Goal: Task Accomplishment & Management: Complete application form

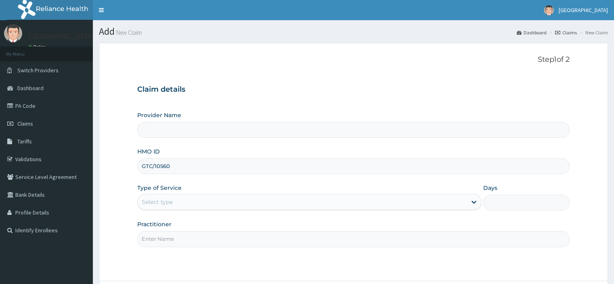
type input "GTC/10560/B"
click at [202, 205] on div "Select type" at bounding box center [302, 201] width 329 height 13
click at [200, 197] on div "Select type" at bounding box center [302, 201] width 329 height 13
click at [226, 201] on div "Select type" at bounding box center [302, 201] width 329 height 13
drag, startPoint x: 179, startPoint y: 167, endPoint x: 129, endPoint y: 163, distance: 50.6
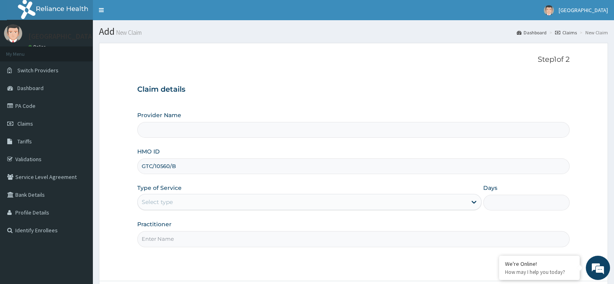
click at [129, 163] on form "Step 1 of 2 Claim details Provider Name HMO ID GTC/10560/B Type of Service Sele…" at bounding box center [353, 184] width 509 height 283
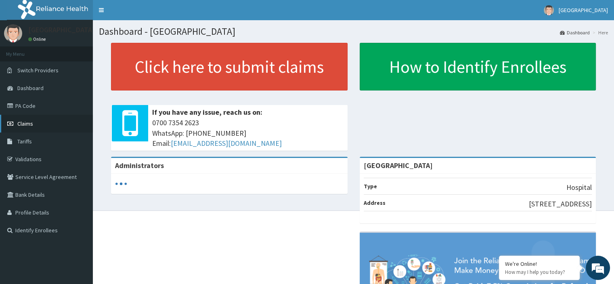
click at [27, 122] on span "Claims" at bounding box center [25, 123] width 16 height 7
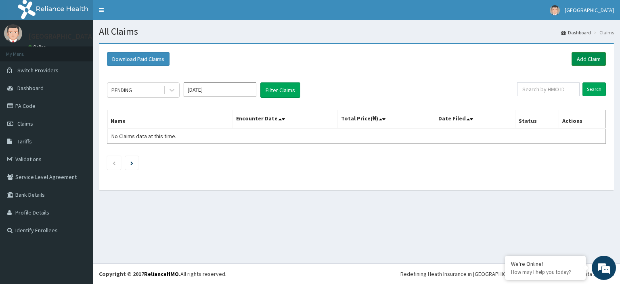
click at [580, 61] on link "Add Claim" at bounding box center [588, 59] width 34 height 14
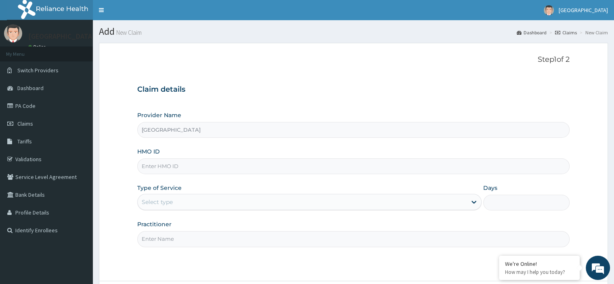
type input "[GEOGRAPHIC_DATA]"
click at [163, 166] on input "HMO ID" at bounding box center [353, 166] width 432 height 16
paste input "GTC/10560/B"
type input "GTC/10560/B"
click at [192, 197] on div "Select type" at bounding box center [302, 201] width 329 height 13
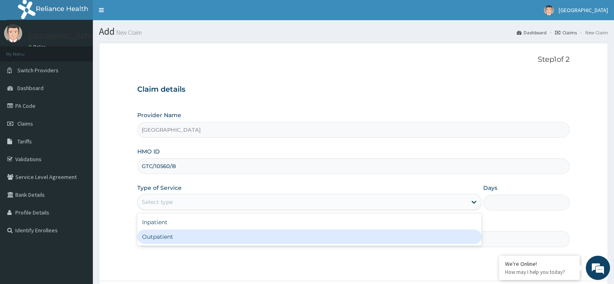
click at [165, 236] on div "Outpatient" at bounding box center [309, 236] width 344 height 15
type input "1"
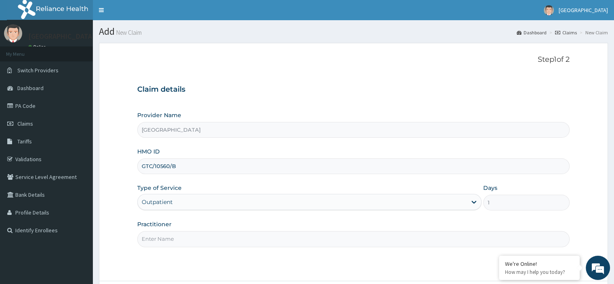
click at [165, 236] on input "Practitioner" at bounding box center [353, 239] width 432 height 16
type input "Emmanuel Oladipo"
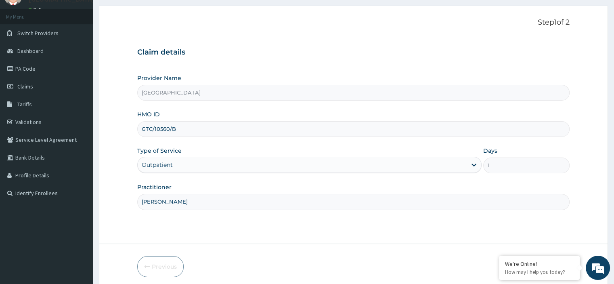
scroll to position [69, 0]
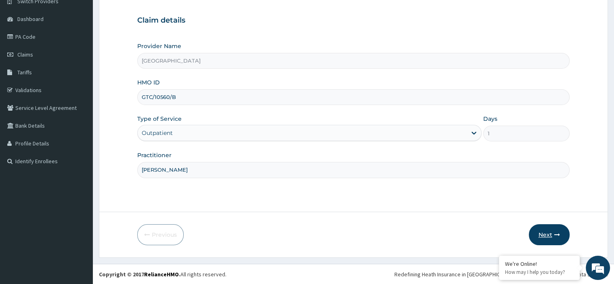
click at [546, 232] on button "Next" at bounding box center [549, 234] width 41 height 21
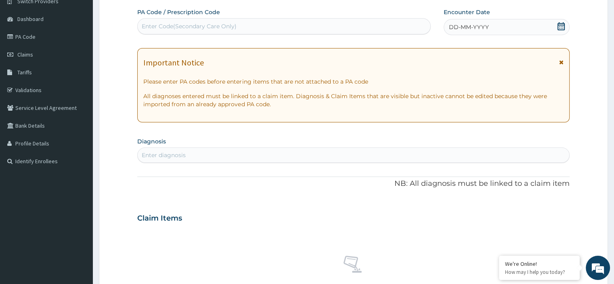
scroll to position [0, 0]
click at [558, 27] on icon at bounding box center [561, 26] width 8 height 8
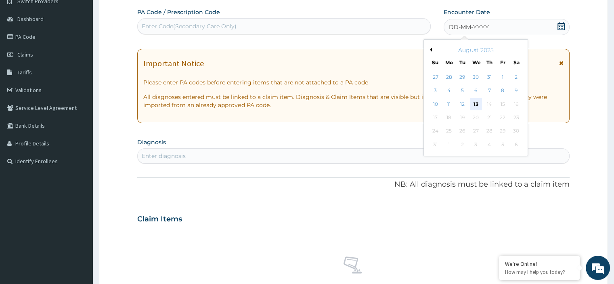
click at [473, 103] on div "13" at bounding box center [476, 104] width 12 height 12
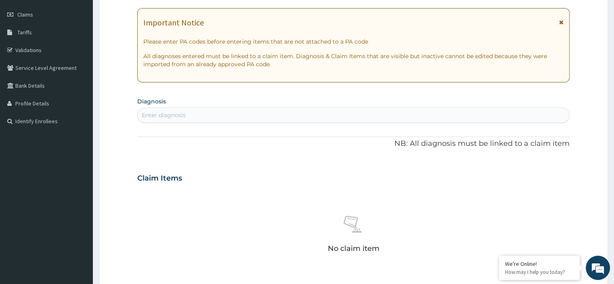
scroll to position [109, 0]
click at [161, 113] on div "Enter diagnosis" at bounding box center [164, 115] width 44 height 8
type input "MALARIA"
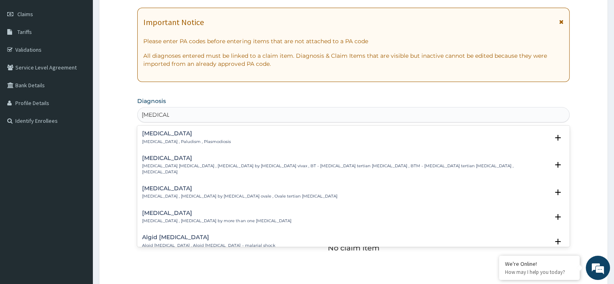
click at [161, 137] on div "Malaria Malaria , Paludism , Plasmodiosis" at bounding box center [186, 137] width 89 height 14
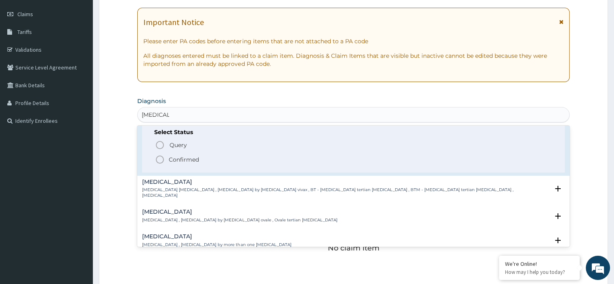
scroll to position [0, 0]
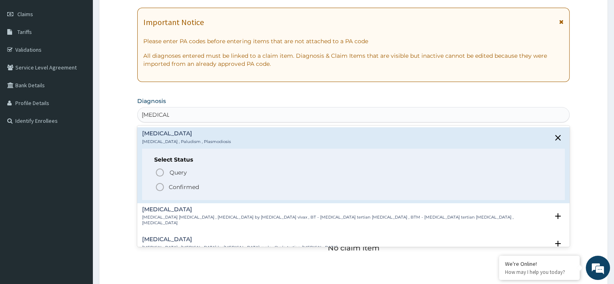
click at [176, 188] on p "Confirmed" at bounding box center [184, 187] width 30 height 8
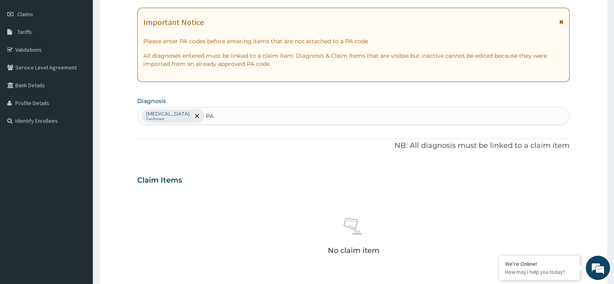
type input "P"
type input "PREG"
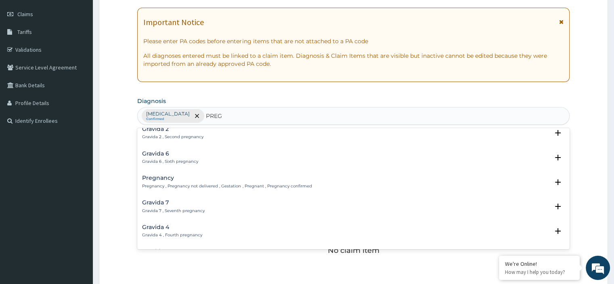
scroll to position [81, 0]
click at [172, 181] on div "Pregnancy Pregnancy , Pregnancy not delivered , Gestation , Pregnant , Pregnanc…" at bounding box center [226, 181] width 169 height 14
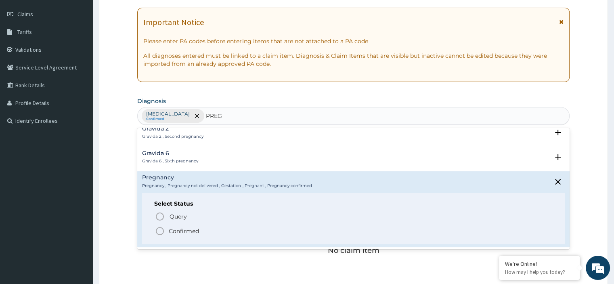
click at [170, 229] on p "Confirmed" at bounding box center [184, 231] width 30 height 8
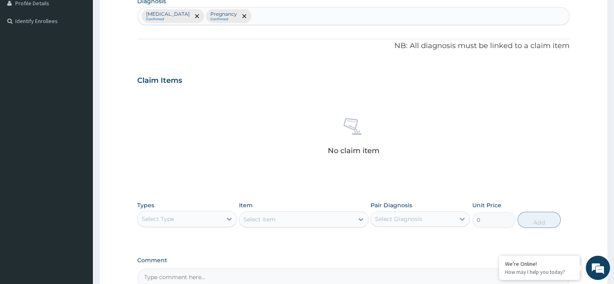
scroll to position [230, 0]
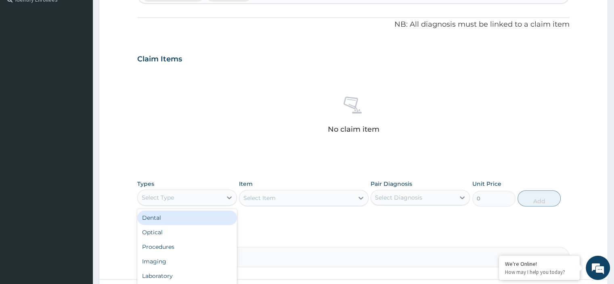
click at [209, 191] on div "Select Type" at bounding box center [180, 197] width 84 height 13
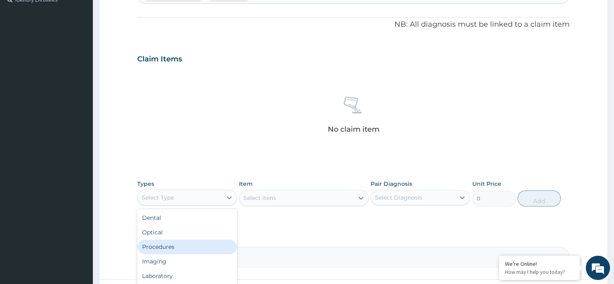
click at [173, 240] on div "Procedures" at bounding box center [186, 246] width 99 height 15
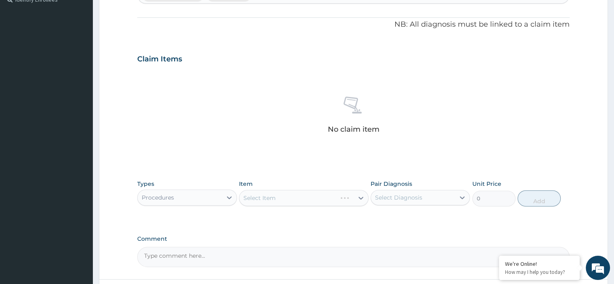
click at [273, 197] on div "Select Item" at bounding box center [304, 198] width 130 height 16
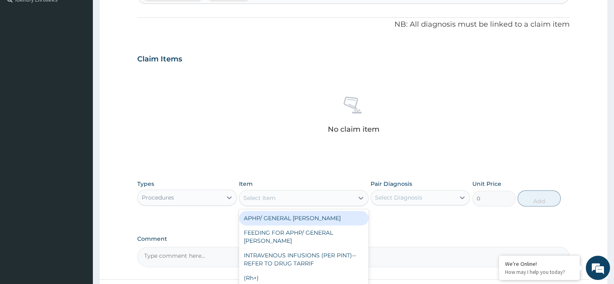
click at [272, 197] on div "Select Item" at bounding box center [259, 198] width 32 height 8
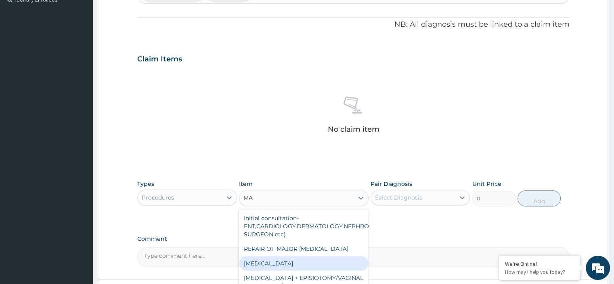
type input "M"
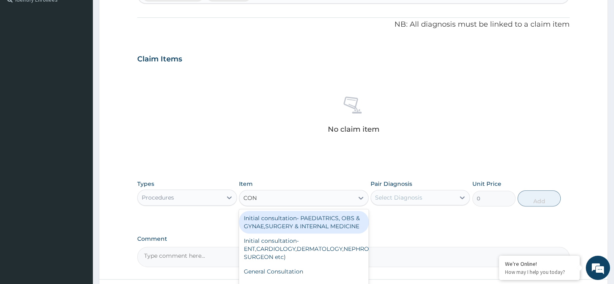
type input "CONS"
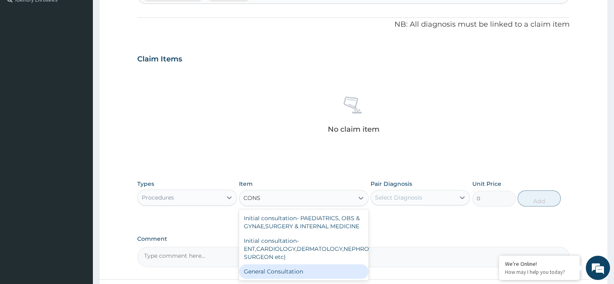
click at [285, 268] on div "General Consultation" at bounding box center [304, 271] width 130 height 15
type input "2000"
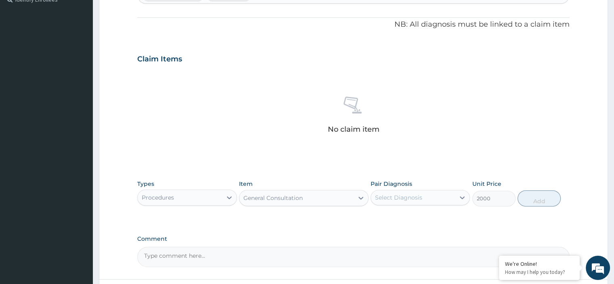
click at [385, 199] on div "Select Diagnosis" at bounding box center [398, 197] width 47 height 8
click at [389, 218] on label "Malaria" at bounding box center [409, 217] width 50 height 8
checkbox input "true"
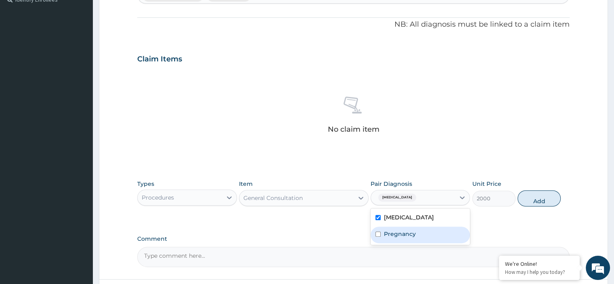
click at [389, 231] on label "Pregnancy" at bounding box center [400, 234] width 32 height 8
checkbox input "true"
click at [545, 203] on button "Add" at bounding box center [538, 198] width 43 height 16
type input "0"
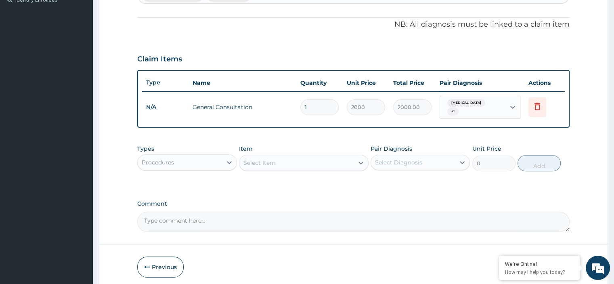
click at [270, 159] on div "Select Item" at bounding box center [259, 163] width 32 height 8
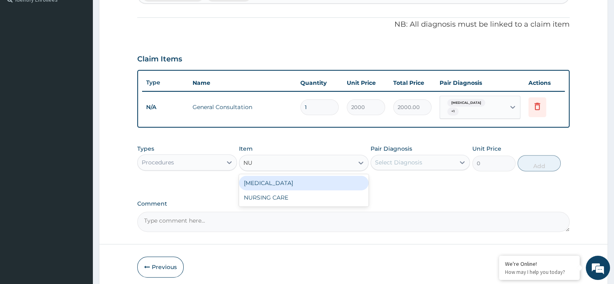
type input "NUR"
click at [296, 179] on div "NURSING CARE" at bounding box center [304, 183] width 130 height 15
type input "1000"
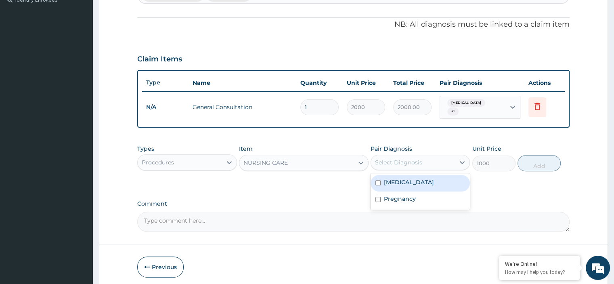
drag, startPoint x: 410, startPoint y: 159, endPoint x: 412, endPoint y: 172, distance: 12.8
click at [410, 159] on div "Select Diagnosis" at bounding box center [398, 162] width 47 height 8
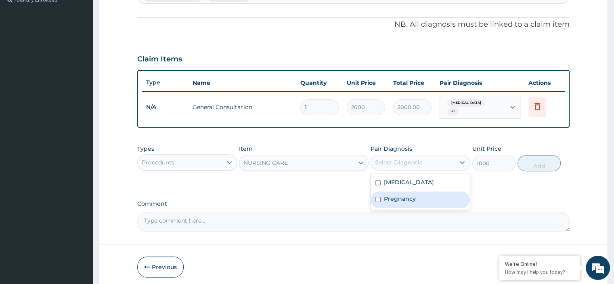
click at [413, 195] on label "Pregnancy" at bounding box center [400, 199] width 32 height 8
checkbox input "true"
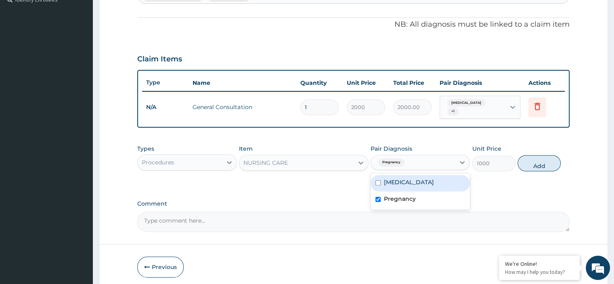
click at [404, 175] on div "Malaria" at bounding box center [419, 183] width 99 height 17
checkbox input "true"
click at [543, 162] on button "Add" at bounding box center [538, 163] width 43 height 16
type input "0"
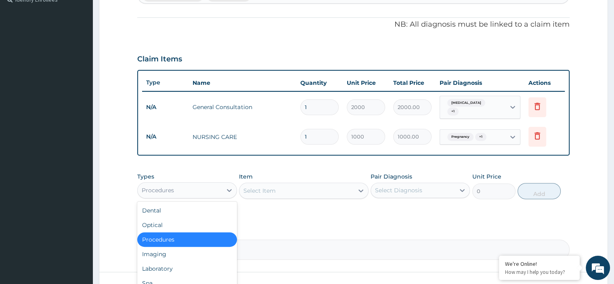
click at [164, 188] on div "Procedures" at bounding box center [158, 190] width 32 height 8
click at [170, 261] on div "Laboratory" at bounding box center [186, 268] width 99 height 15
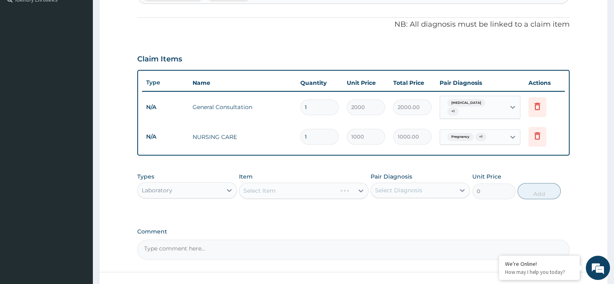
click at [256, 190] on div "Select Item" at bounding box center [304, 190] width 130 height 16
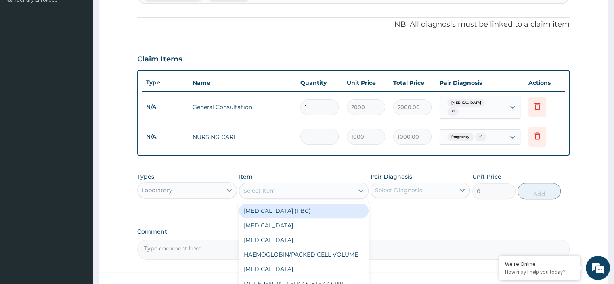
click at [263, 189] on div "Select Item" at bounding box center [259, 190] width 32 height 8
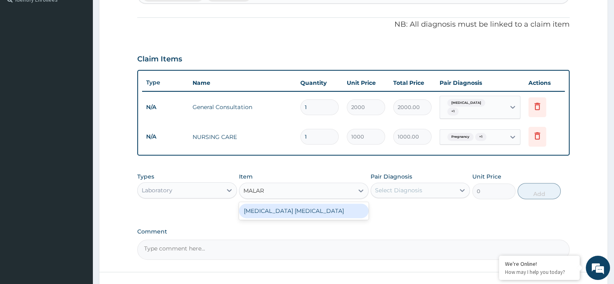
type input "MALARI"
click at [270, 208] on div "MALARIA PARASITE" at bounding box center [304, 210] width 130 height 15
type input "700"
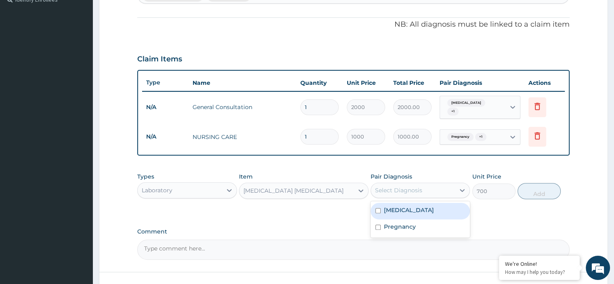
click at [437, 192] on div "Select Diagnosis" at bounding box center [413, 190] width 84 height 13
click at [420, 207] on div "Malaria" at bounding box center [419, 211] width 99 height 17
checkbox input "true"
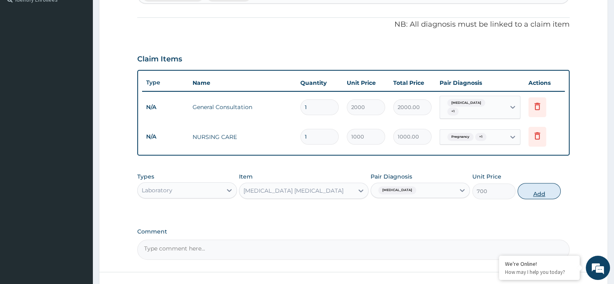
click at [535, 188] on button "Add" at bounding box center [538, 191] width 43 height 16
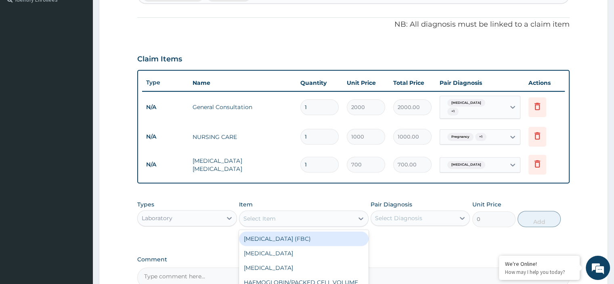
click at [301, 216] on div "Select Item" at bounding box center [296, 218] width 114 height 13
click at [309, 231] on div "FULL BLOOD COUNT (FBC)" at bounding box center [304, 238] width 130 height 15
type input "2000"
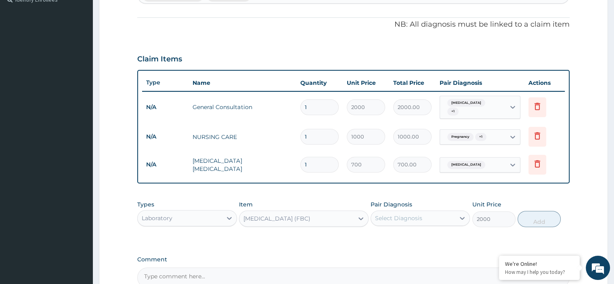
click at [415, 214] on div "Select Diagnosis" at bounding box center [398, 218] width 47 height 8
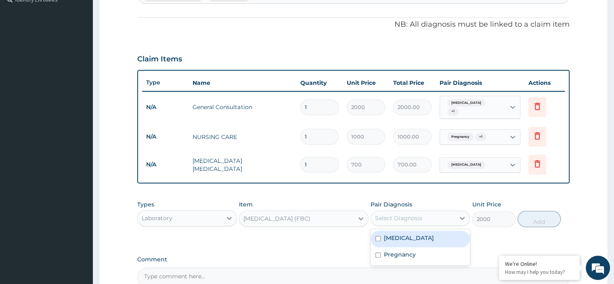
click at [423, 235] on div "Malaria" at bounding box center [419, 238] width 99 height 17
checkbox input "true"
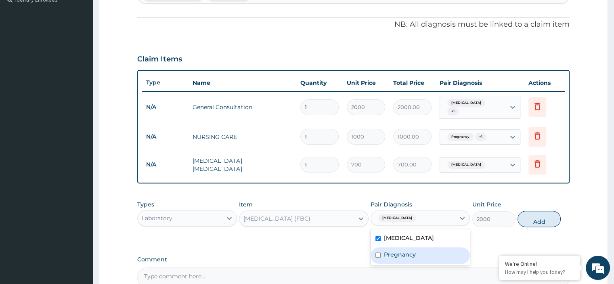
click at [445, 247] on div "Pregnancy" at bounding box center [419, 255] width 99 height 17
checkbox input "true"
click at [534, 211] on button "Add" at bounding box center [538, 219] width 43 height 16
type input "0"
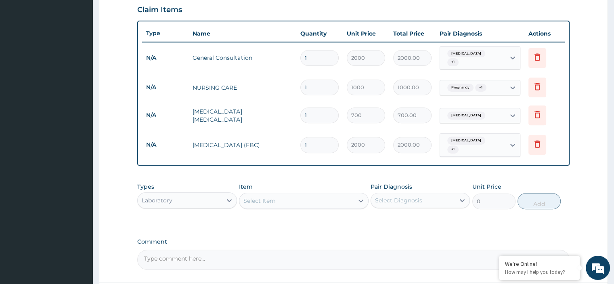
scroll to position [342, 0]
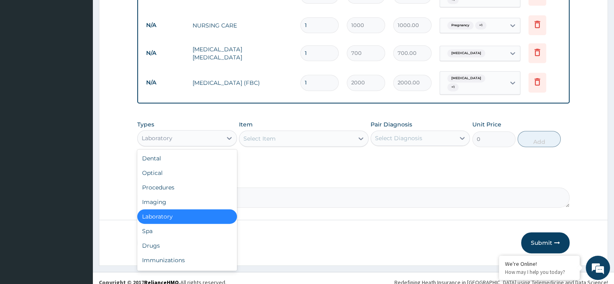
click at [176, 132] on div "Laboratory" at bounding box center [180, 138] width 84 height 13
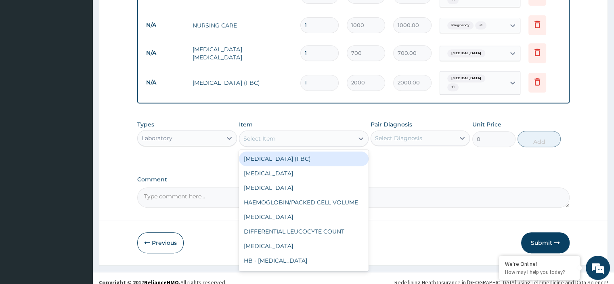
click at [290, 132] on div "Select Item" at bounding box center [296, 138] width 114 height 13
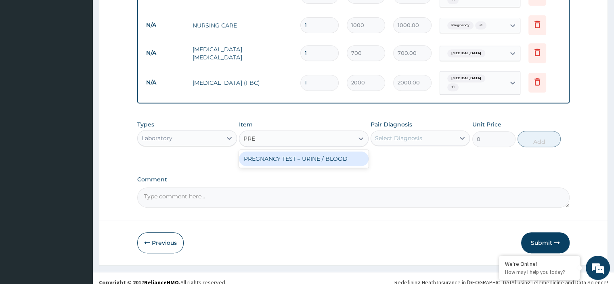
type input "PREG"
click at [294, 153] on div "PREGNANCY TEST – URINE / BLOOD" at bounding box center [304, 158] width 130 height 15
type input "500"
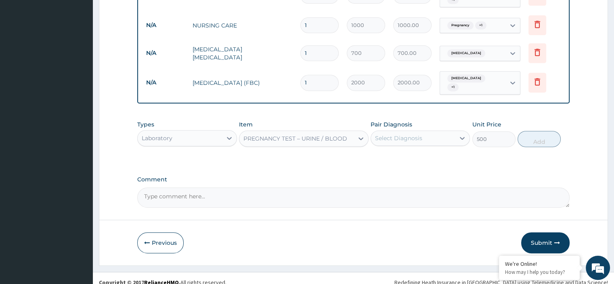
click at [447, 132] on div "Select Diagnosis" at bounding box center [413, 138] width 84 height 13
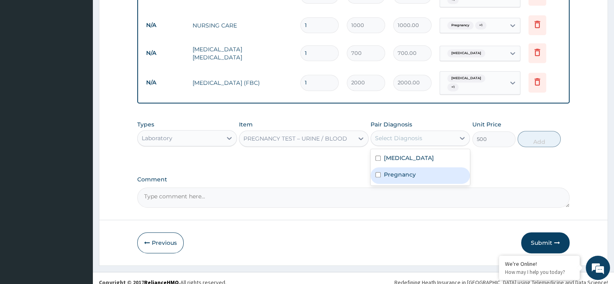
click at [412, 171] on div "Pregnancy" at bounding box center [419, 175] width 99 height 17
checkbox input "true"
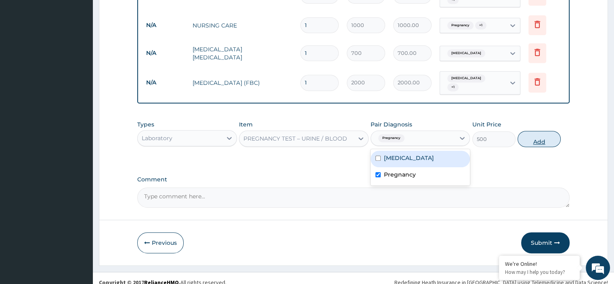
click at [533, 134] on button "Add" at bounding box center [538, 139] width 43 height 16
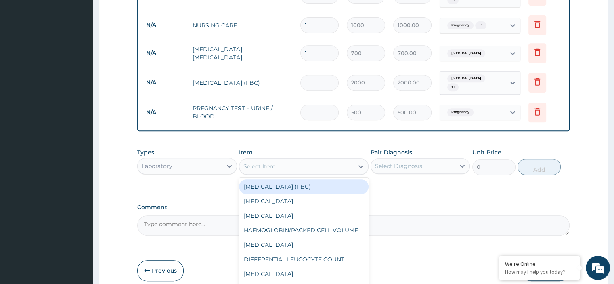
click at [277, 160] on div "Select Item" at bounding box center [296, 166] width 114 height 13
click at [212, 164] on div "Laboratory" at bounding box center [186, 166] width 99 height 16
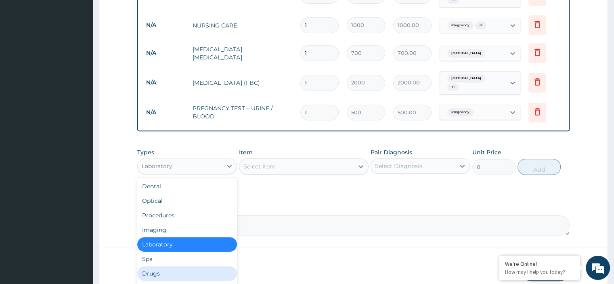
click at [163, 266] on div "Drugs" at bounding box center [186, 273] width 99 height 15
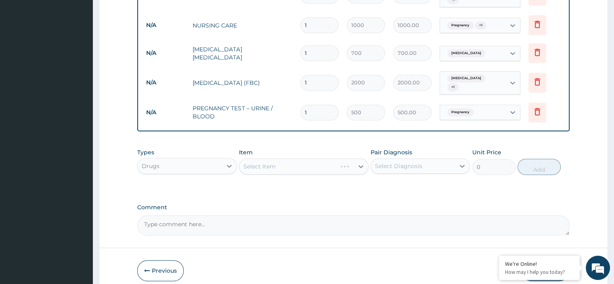
click at [277, 163] on div "Select Item" at bounding box center [304, 166] width 130 height 16
click at [281, 159] on div "Select Item" at bounding box center [304, 166] width 130 height 16
click at [301, 158] on div "Select Item" at bounding box center [304, 166] width 130 height 16
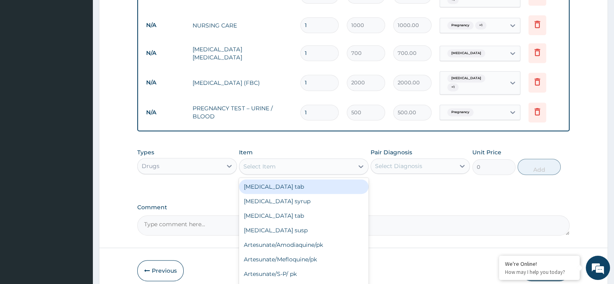
click at [300, 160] on div "Select Item" at bounding box center [296, 166] width 114 height 13
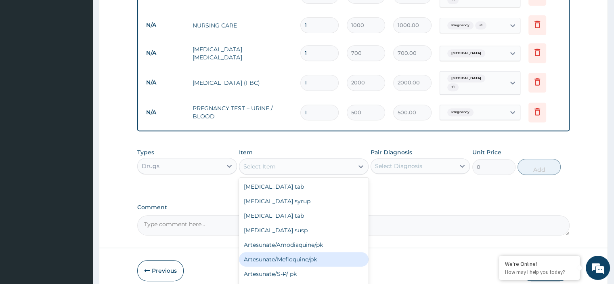
click at [314, 252] on div "Artesunate/Mefloquine/pk" at bounding box center [304, 259] width 130 height 15
type input "1600"
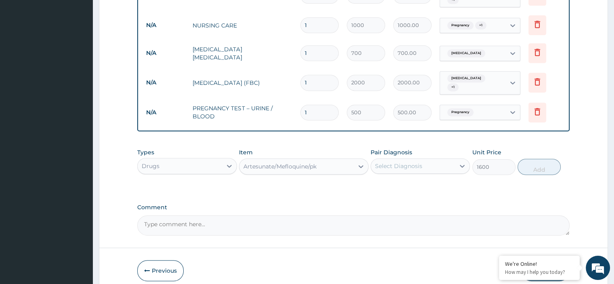
click at [412, 162] on div "Select Diagnosis" at bounding box center [413, 165] width 84 height 13
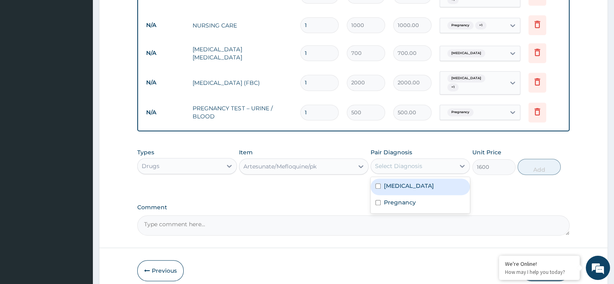
click at [412, 178] on div "Malaria" at bounding box center [419, 186] width 99 height 17
checkbox input "true"
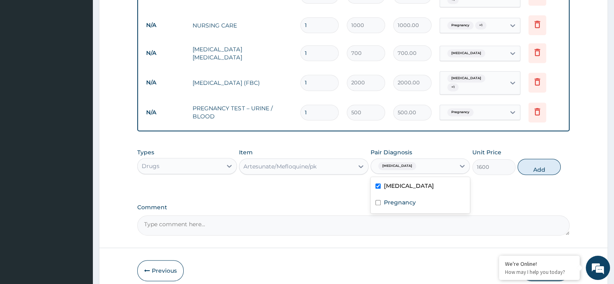
click at [548, 159] on button "Add" at bounding box center [538, 167] width 43 height 16
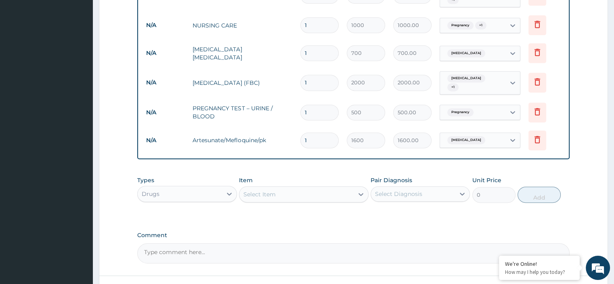
click at [289, 192] on div "Select Item" at bounding box center [304, 194] width 130 height 16
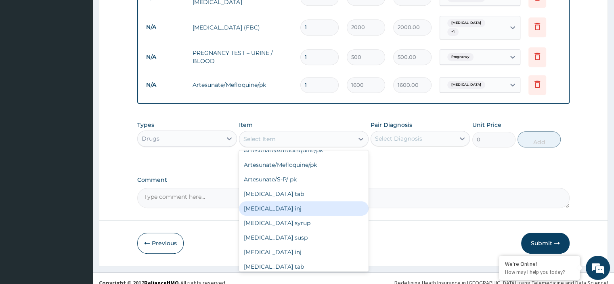
scroll to position [81, 0]
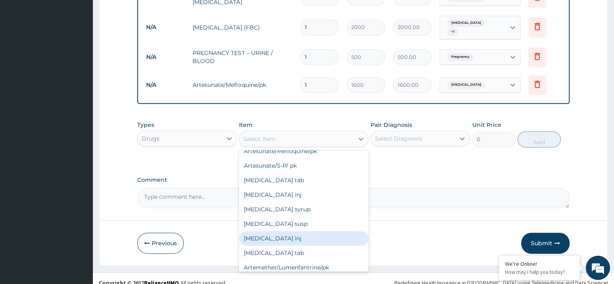
click at [309, 231] on div "Dihydroartemisinin inj" at bounding box center [304, 238] width 130 height 15
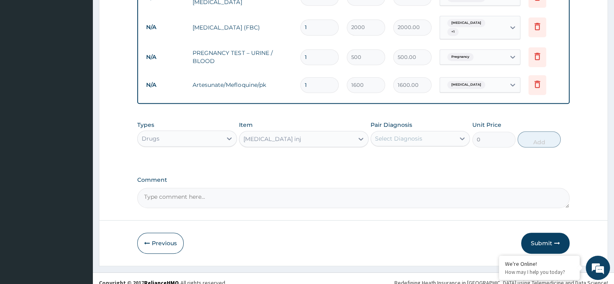
type input "440"
drag, startPoint x: 407, startPoint y: 129, endPoint x: 392, endPoint y: 131, distance: 14.7
click at [402, 131] on div "Select Diagnosis" at bounding box center [419, 138] width 99 height 15
click at [416, 151] on div "Malaria" at bounding box center [419, 159] width 99 height 17
checkbox input "true"
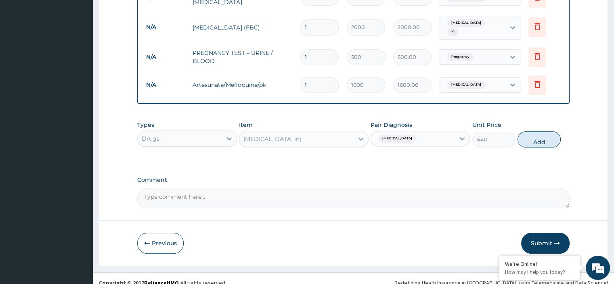
drag, startPoint x: 542, startPoint y: 133, endPoint x: 534, endPoint y: 135, distance: 8.7
click at [542, 134] on button "Add" at bounding box center [538, 139] width 43 height 16
type input "0"
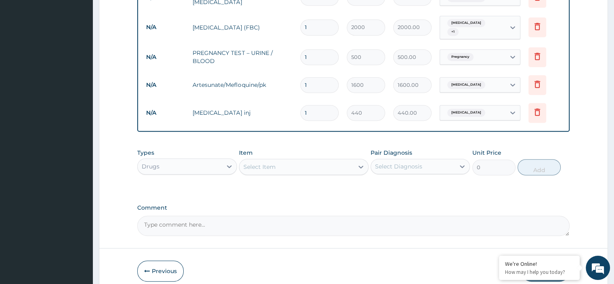
click at [312, 160] on div "Select Item" at bounding box center [296, 166] width 114 height 13
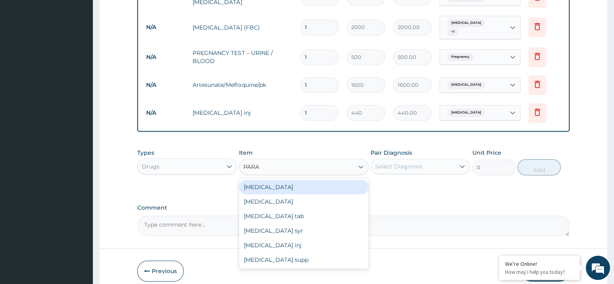
type input "PARAC"
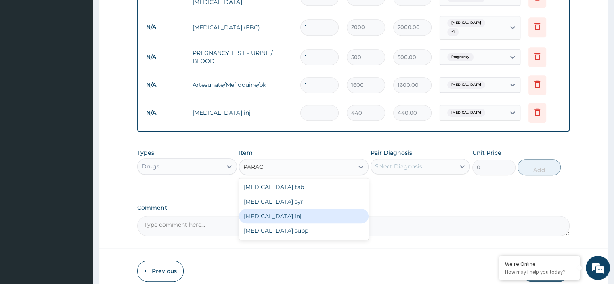
click at [292, 209] on div "Paracetamol inj" at bounding box center [304, 216] width 130 height 15
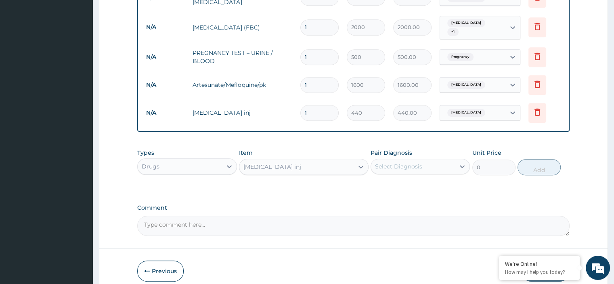
type input "145"
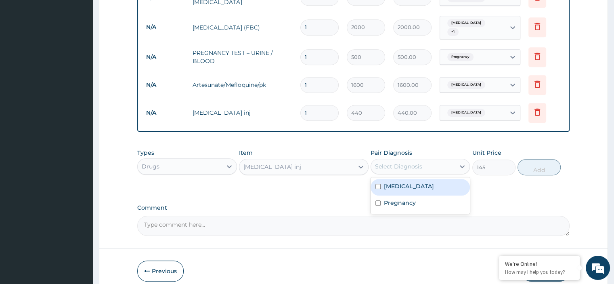
click at [396, 162] on div "Select Diagnosis" at bounding box center [398, 166] width 47 height 8
drag, startPoint x: 397, startPoint y: 176, endPoint x: 414, endPoint y: 171, distance: 17.9
click at [397, 182] on label "Malaria" at bounding box center [409, 186] width 50 height 8
checkbox input "true"
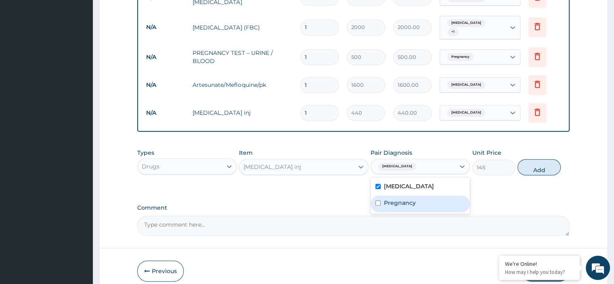
click at [407, 199] on label "Pregnancy" at bounding box center [400, 203] width 32 height 8
checkbox input "true"
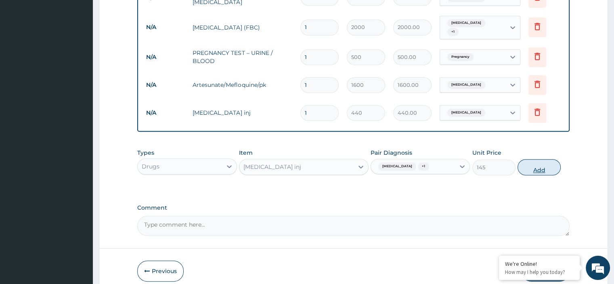
click at [531, 163] on button "Add" at bounding box center [538, 167] width 43 height 16
type input "0"
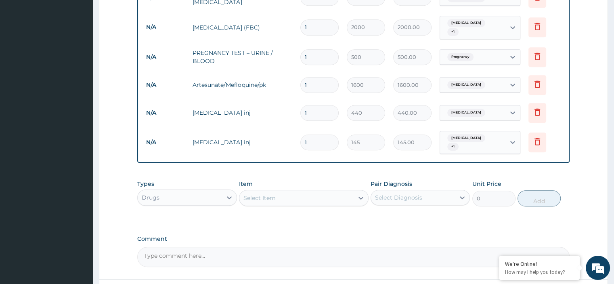
drag, startPoint x: 308, startPoint y: 105, endPoint x: 292, endPoint y: 102, distance: 16.5
click at [292, 102] on tr "N/A Dihydroartemisinin inj 1 440 440.00 Malaria Delete" at bounding box center [353, 113] width 422 height 28
type input "2"
type input "880.00"
type input "2"
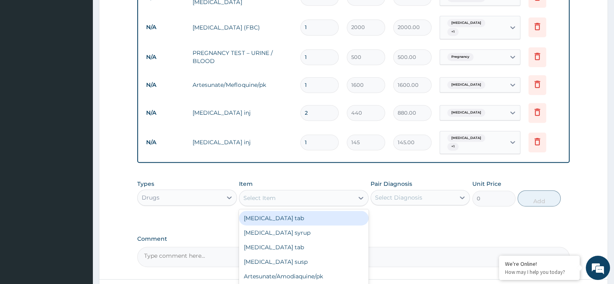
click at [287, 191] on div "Select Item" at bounding box center [296, 197] width 114 height 13
type input "PARA"
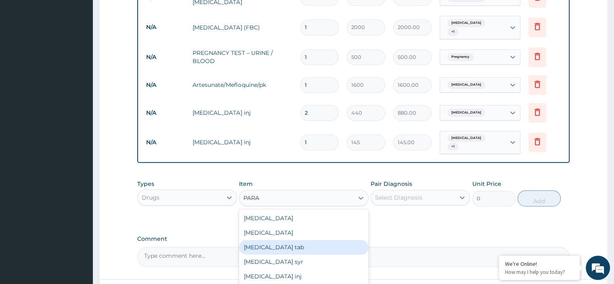
click at [300, 240] on div "Paracetamol tab" at bounding box center [304, 247] width 130 height 15
type input "10"
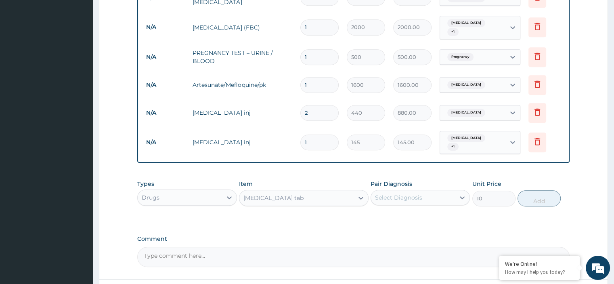
click at [388, 191] on div "Select Diagnosis" at bounding box center [413, 197] width 84 height 13
click at [397, 213] on label "Malaria" at bounding box center [409, 217] width 50 height 8
checkbox input "true"
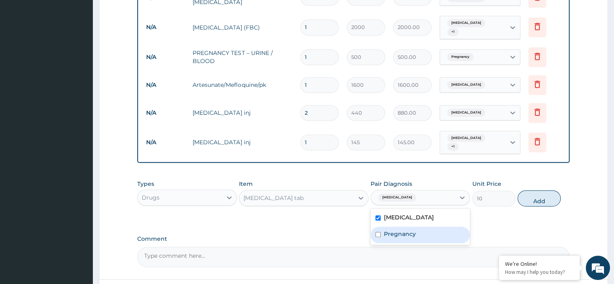
drag, startPoint x: 402, startPoint y: 215, endPoint x: 472, endPoint y: 208, distance: 70.6
click at [403, 226] on div "Pregnancy" at bounding box center [419, 234] width 99 height 17
checkbox input "true"
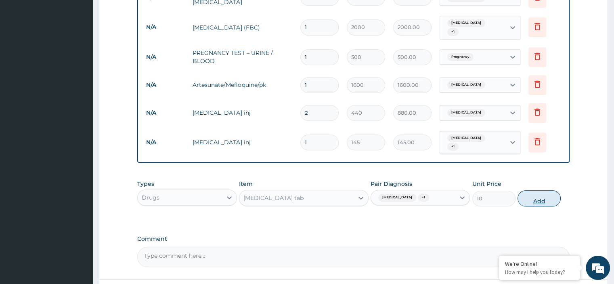
click at [542, 190] on button "Add" at bounding box center [538, 198] width 43 height 16
type input "0"
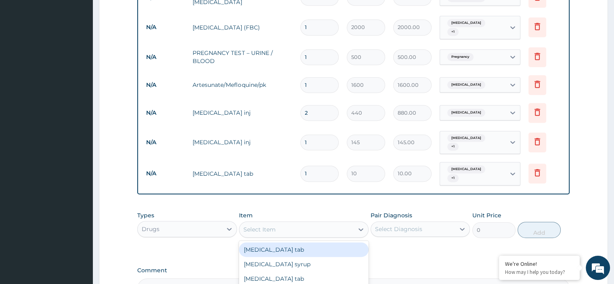
click at [295, 223] on div "Select Item" at bounding box center [296, 229] width 114 height 13
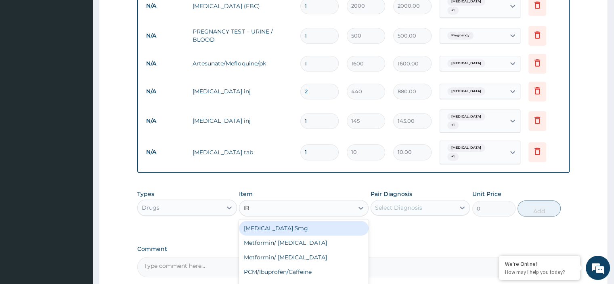
scroll to position [437, 0]
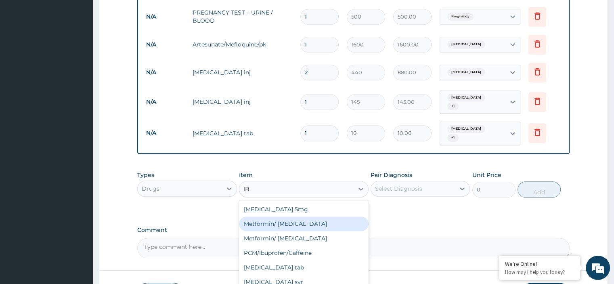
type input "IBU"
click at [280, 216] on div "Ibuprofen tab" at bounding box center [304, 223] width 130 height 15
type input "12"
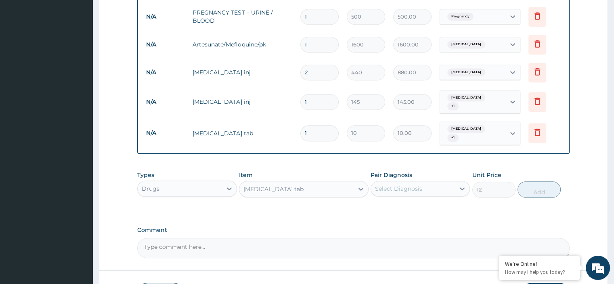
click at [409, 182] on div "Select Diagnosis" at bounding box center [413, 188] width 84 height 13
click at [409, 201] on div "Malaria" at bounding box center [419, 209] width 99 height 17
checkbox input "true"
click at [529, 181] on button "Add" at bounding box center [538, 189] width 43 height 16
type input "0"
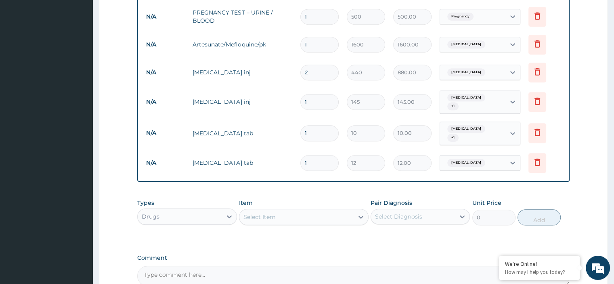
click at [268, 213] on div "Select Item" at bounding box center [259, 217] width 32 height 8
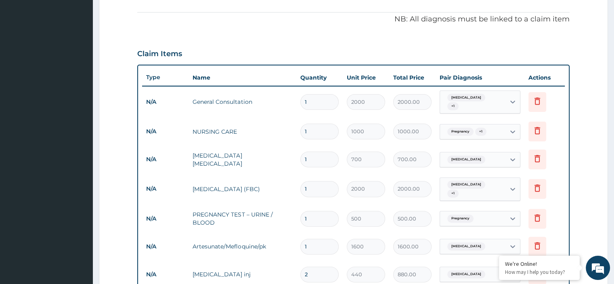
scroll to position [115, 0]
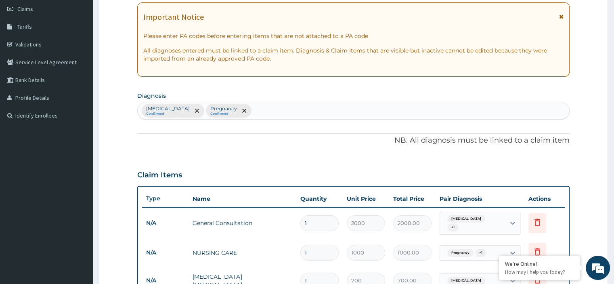
click at [242, 108] on div "Malaria Confirmed Pregnancy Confirmed" at bounding box center [353, 110] width 431 height 17
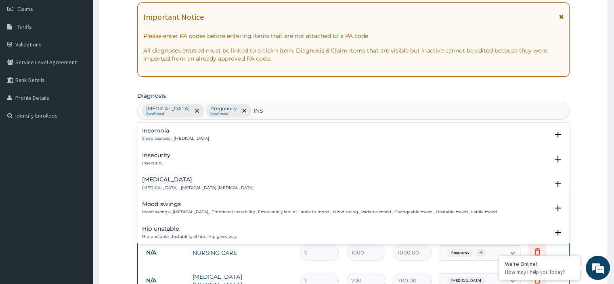
type input "INSO"
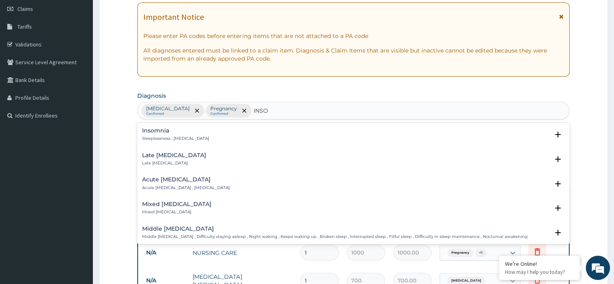
click at [186, 138] on p "Sleeplessness , Insomnia" at bounding box center [175, 139] width 67 height 6
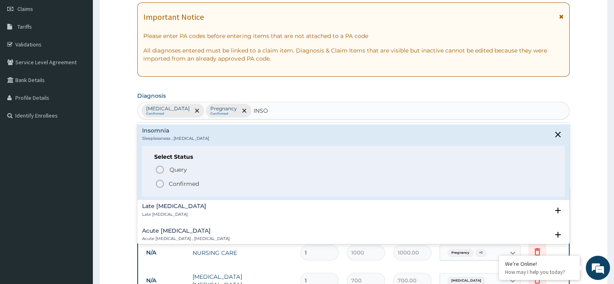
click at [190, 187] on span "Confirmed" at bounding box center [353, 184] width 397 height 10
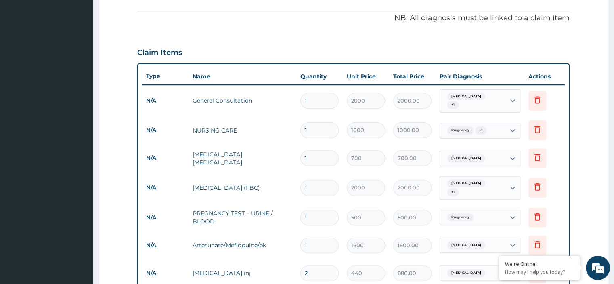
scroll to position [236, 0]
click at [510, 100] on icon at bounding box center [512, 102] width 8 height 8
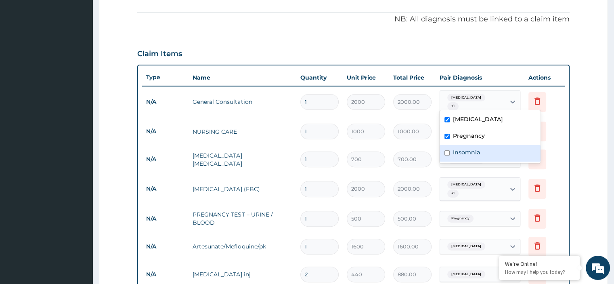
click at [471, 153] on label "Insomnia" at bounding box center [466, 152] width 27 height 8
checkbox input "true"
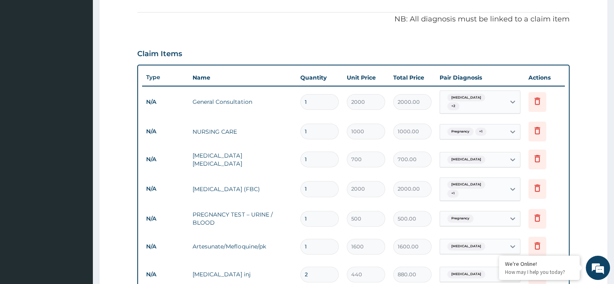
click at [589, 113] on form "Step 2 of 2 PA Code / Prescription Code Enter Code(Secondary Care Only) Encount…" at bounding box center [353, 176] width 509 height 738
click at [482, 132] on div "Pregnancy + 1" at bounding box center [466, 131] width 44 height 10
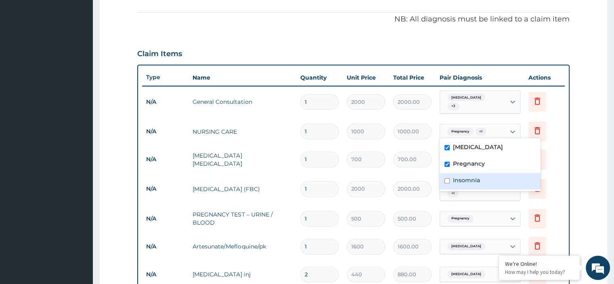
click at [471, 176] on label "Insomnia" at bounding box center [466, 180] width 27 height 8
checkbox input "true"
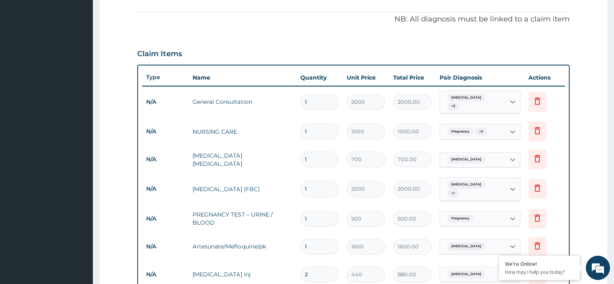
click at [582, 131] on form "Step 2 of 2 PA Code / Prescription Code Enter Code(Secondary Care Only) Encount…" at bounding box center [353, 176] width 509 height 738
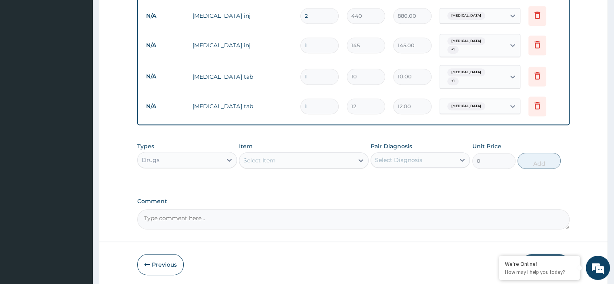
scroll to position [508, 0]
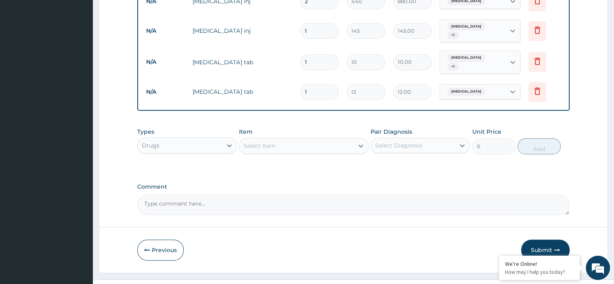
click at [328, 139] on div "Select Item" at bounding box center [296, 145] width 114 height 13
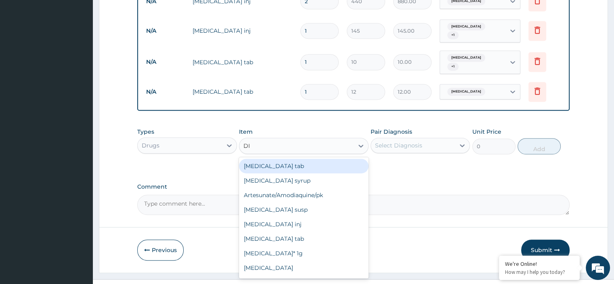
type input "DIA"
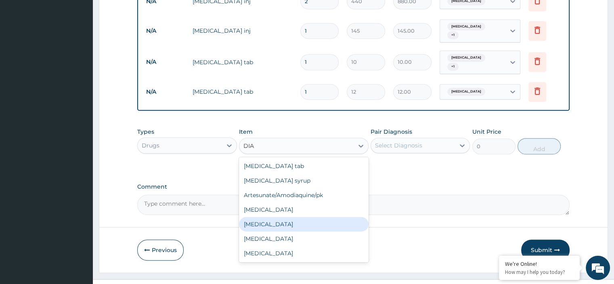
click at [270, 217] on div "Diazepam" at bounding box center [304, 224] width 130 height 15
type input "66"
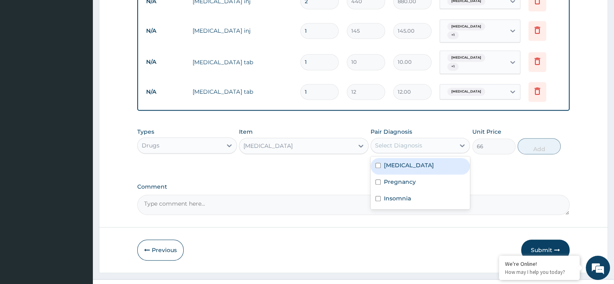
click at [400, 141] on div "Select Diagnosis" at bounding box center [398, 145] width 47 height 8
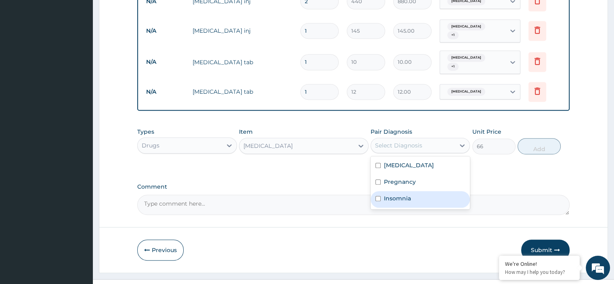
click at [400, 194] on label "Insomnia" at bounding box center [397, 198] width 27 height 8
checkbox input "true"
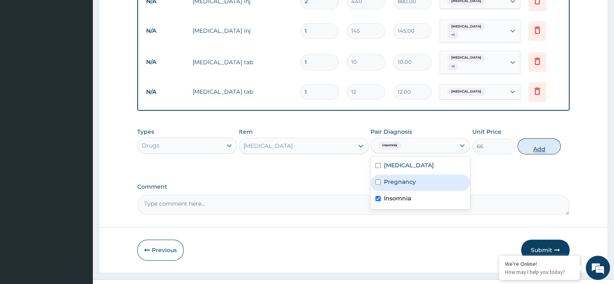
click at [527, 138] on button "Add" at bounding box center [538, 146] width 43 height 16
type input "0"
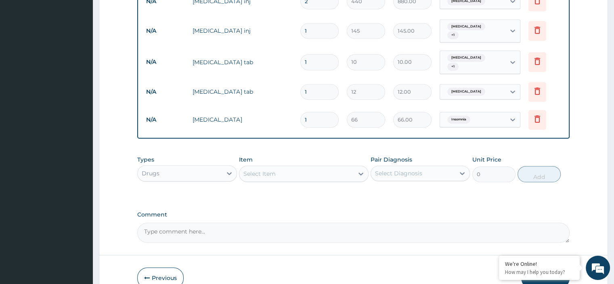
click at [307, 112] on input "1" at bounding box center [319, 120] width 38 height 16
type input "10"
type input "660.00"
type input "10"
drag, startPoint x: 308, startPoint y: 78, endPoint x: 290, endPoint y: 69, distance: 20.8
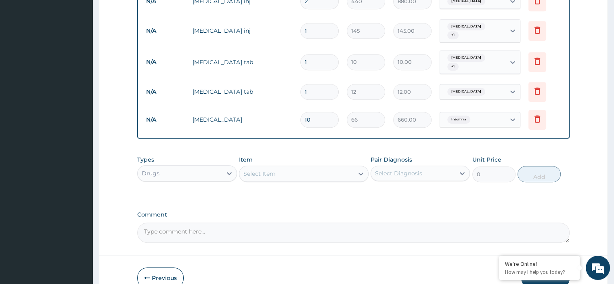
click at [290, 78] on tr "N/A Ibuprofen tab 1 12 12.00 Malaria Delete" at bounding box center [353, 92] width 422 height 28
type input "2"
type input "24.00"
type input "20"
type input "240.00"
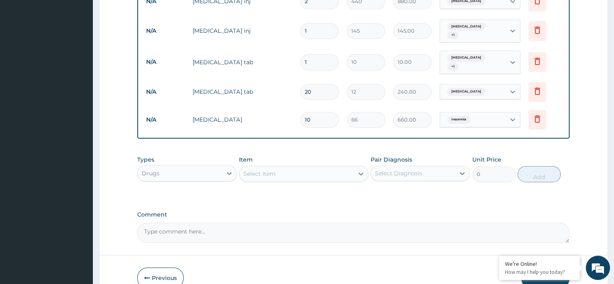
type input "20"
drag, startPoint x: 319, startPoint y: 48, endPoint x: 298, endPoint y: 46, distance: 21.1
click at [298, 50] on td "1" at bounding box center [319, 62] width 46 height 24
type input "3"
type input "30.00"
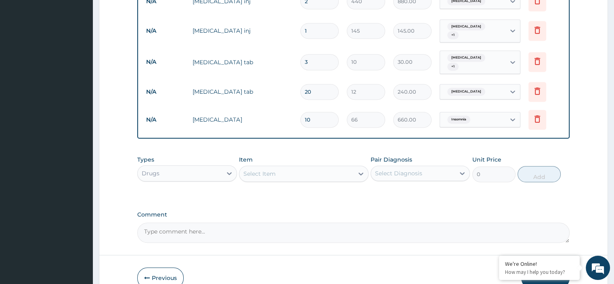
type input "30"
type input "300.00"
type input "30"
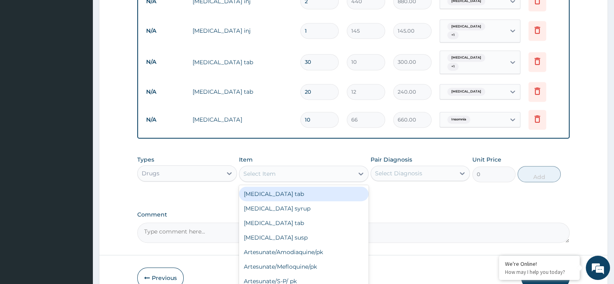
click at [278, 167] on div "Select Item" at bounding box center [296, 173] width 114 height 13
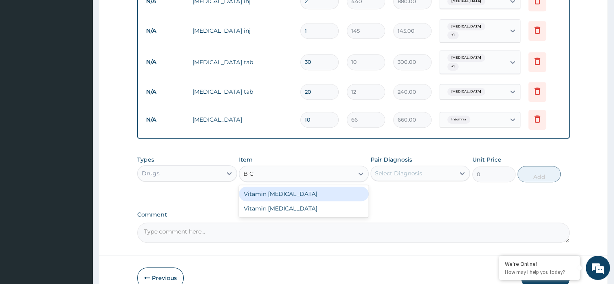
type input "B CO"
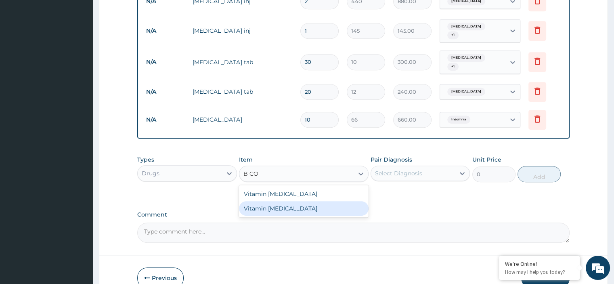
click at [299, 201] on div "Vitamin B complex" at bounding box center [304, 208] width 130 height 15
type input "300"
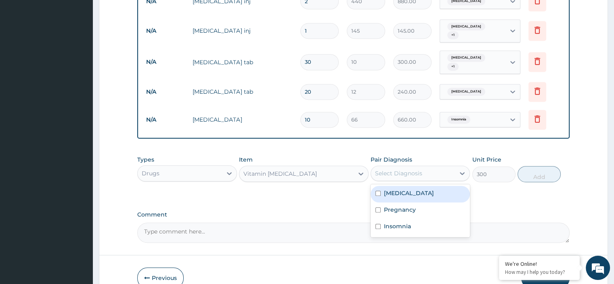
click at [389, 167] on div "Select Diagnosis" at bounding box center [413, 173] width 84 height 13
click at [398, 205] on label "Pregnancy" at bounding box center [400, 209] width 32 height 8
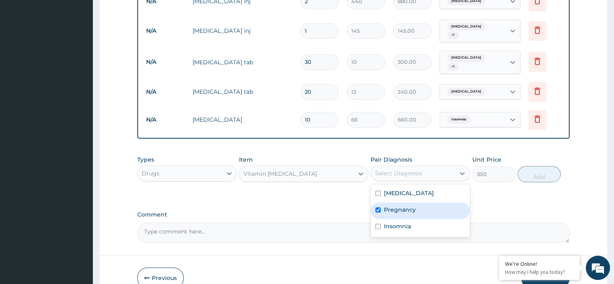
checkbox input "true"
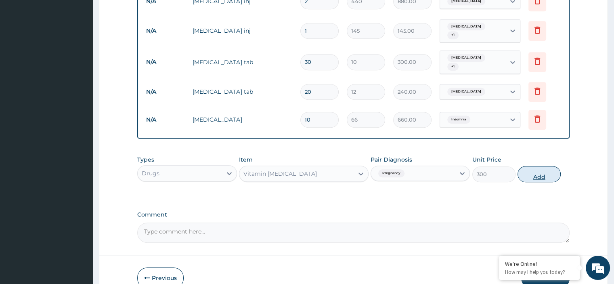
click at [531, 166] on button "Add" at bounding box center [538, 174] width 43 height 16
type input "0"
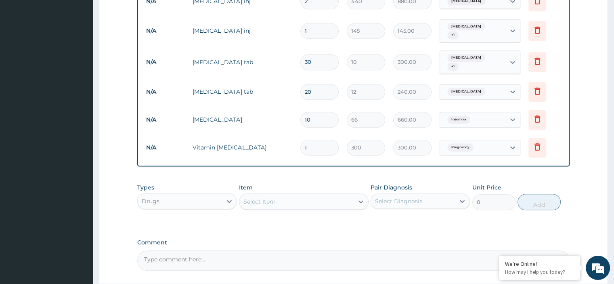
click at [316, 195] on div "Select Item" at bounding box center [296, 201] width 114 height 13
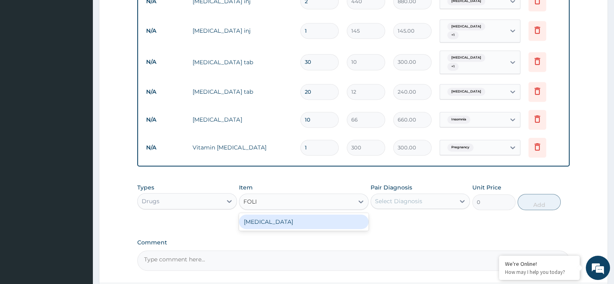
type input "FOLIC"
click at [300, 214] on div "Folic acid" at bounding box center [304, 221] width 130 height 15
type input "10"
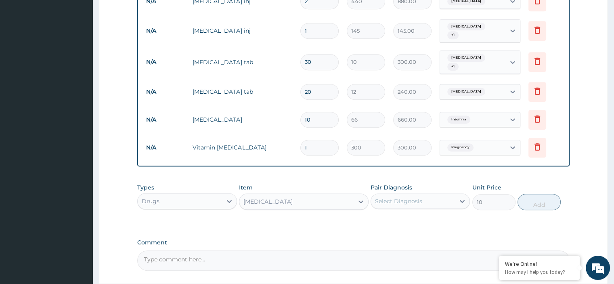
click at [403, 197] on div "Select Diagnosis" at bounding box center [398, 201] width 47 height 8
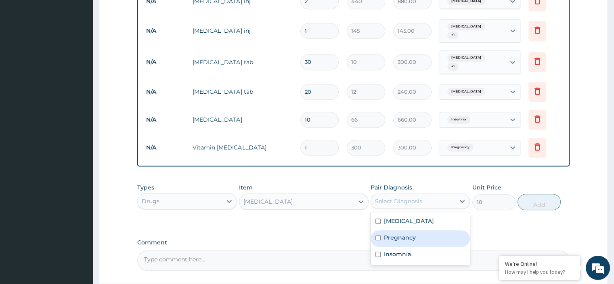
click at [407, 233] on label "Pregnancy" at bounding box center [400, 237] width 32 height 8
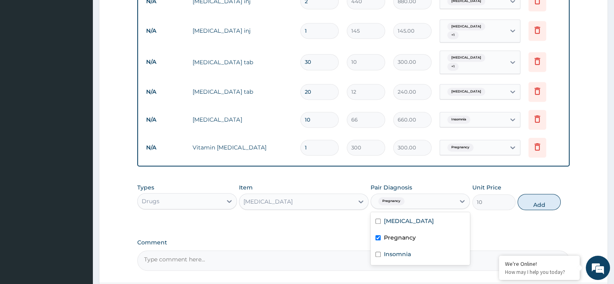
checkbox input "true"
click at [535, 194] on button "Add" at bounding box center [538, 202] width 43 height 16
type input "0"
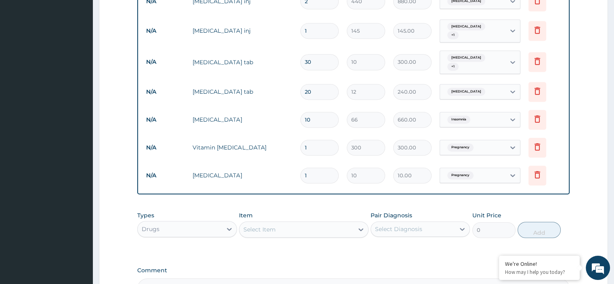
drag, startPoint x: 299, startPoint y: 159, endPoint x: 288, endPoint y: 159, distance: 10.9
click at [288, 161] on tr "N/A Folic acid 1 10 10.00 Pregnancy Delete" at bounding box center [353, 175] width 422 height 28
type input "2"
type input "20.00"
type input "20"
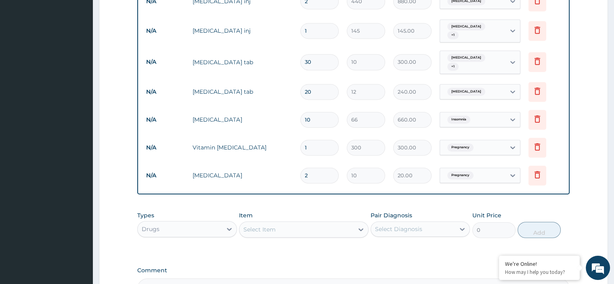
type input "200.00"
type input "20"
drag, startPoint x: 309, startPoint y: 130, endPoint x: 253, endPoint y: 130, distance: 56.1
click at [264, 134] on tr "N/A Vitamin B complex 1 300 300.00 Pregnancy Delete" at bounding box center [353, 148] width 422 height 28
type input "2"
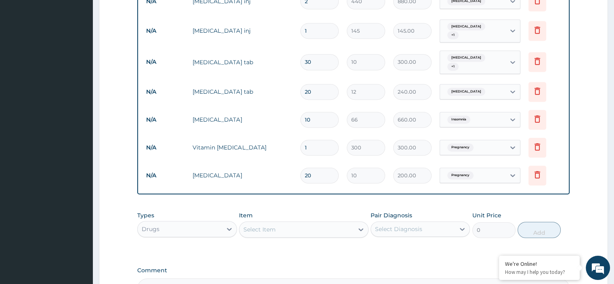
type input "600.00"
type input "20"
type input "6000.00"
type input "20"
click at [400, 232] on div "Types Drugs Item Select Item Pair Diagnosis Select Diagnosis Unit Price 0 Add" at bounding box center [353, 230] width 432 height 47
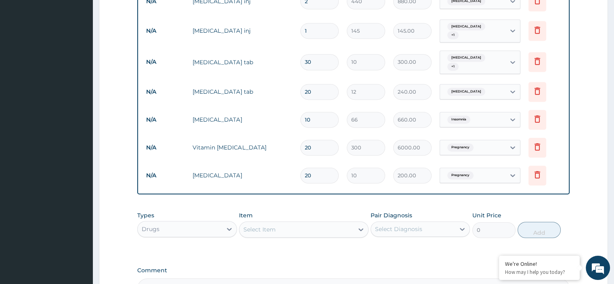
click at [301, 223] on div "Select Item" at bounding box center [296, 229] width 114 height 13
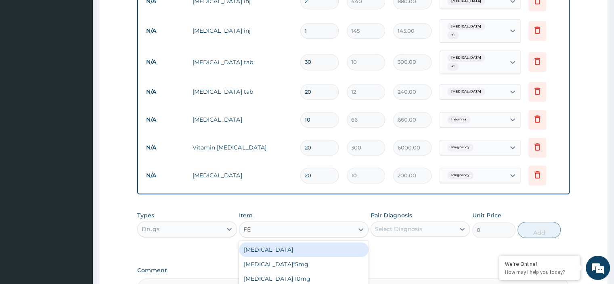
type input "FER"
click at [295, 242] on div "Ferous Sulphate" at bounding box center [304, 249] width 130 height 15
type input "30"
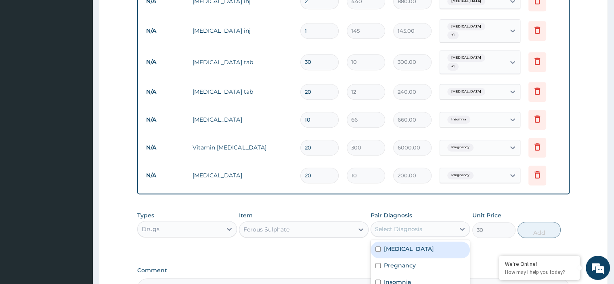
click at [408, 225] on div "Select Diagnosis" at bounding box center [398, 229] width 47 height 8
click at [416, 241] on div "Malaria" at bounding box center [419, 249] width 99 height 17
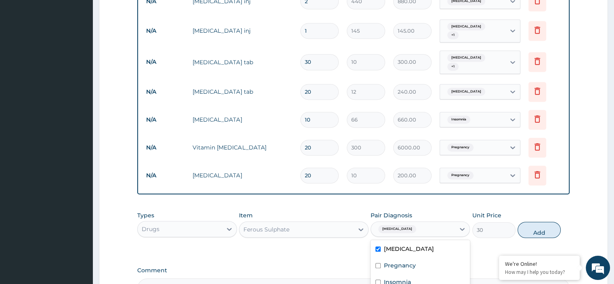
click at [397, 245] on label "Malaria" at bounding box center [409, 249] width 50 height 8
checkbox input "false"
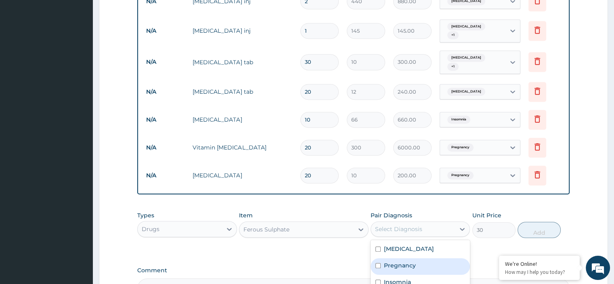
drag, startPoint x: 396, startPoint y: 250, endPoint x: 529, endPoint y: 224, distance: 135.2
click at [403, 261] on label "Pregnancy" at bounding box center [400, 265] width 32 height 8
checkbox input "true"
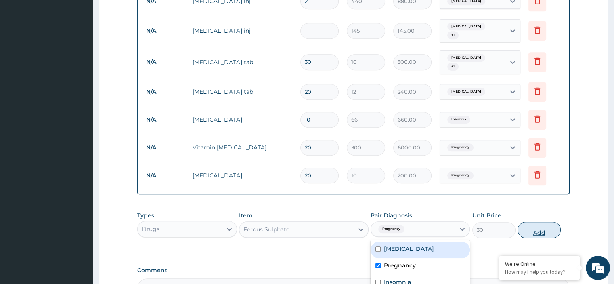
click at [547, 222] on button "Add" at bounding box center [538, 230] width 43 height 16
type input "0"
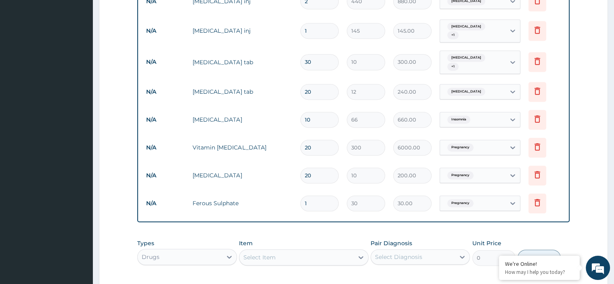
drag, startPoint x: 311, startPoint y: 188, endPoint x: 294, endPoint y: 185, distance: 17.3
click at [295, 189] on tr "N/A Ferous Sulphate 1 30 30.00 Pregnancy Delete" at bounding box center [353, 203] width 422 height 28
type input "2"
type input "60.00"
type input "20"
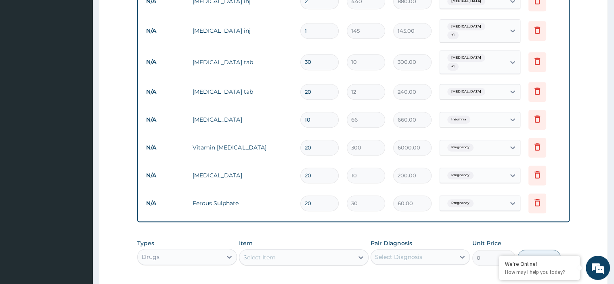
type input "600.00"
type input "20"
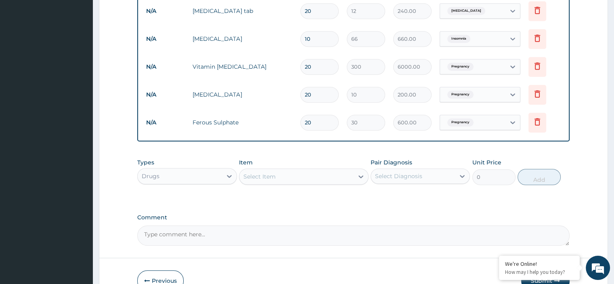
scroll to position [619, 0]
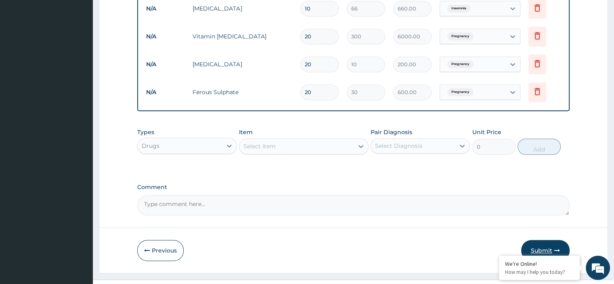
click at [537, 240] on button "Submit" at bounding box center [545, 250] width 48 height 21
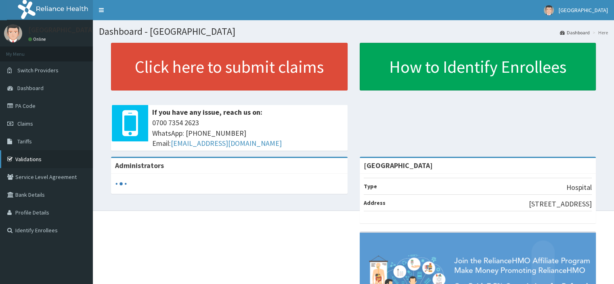
click at [37, 158] on link "Validations" at bounding box center [46, 159] width 93 height 18
